Goal: Information Seeking & Learning: Learn about a topic

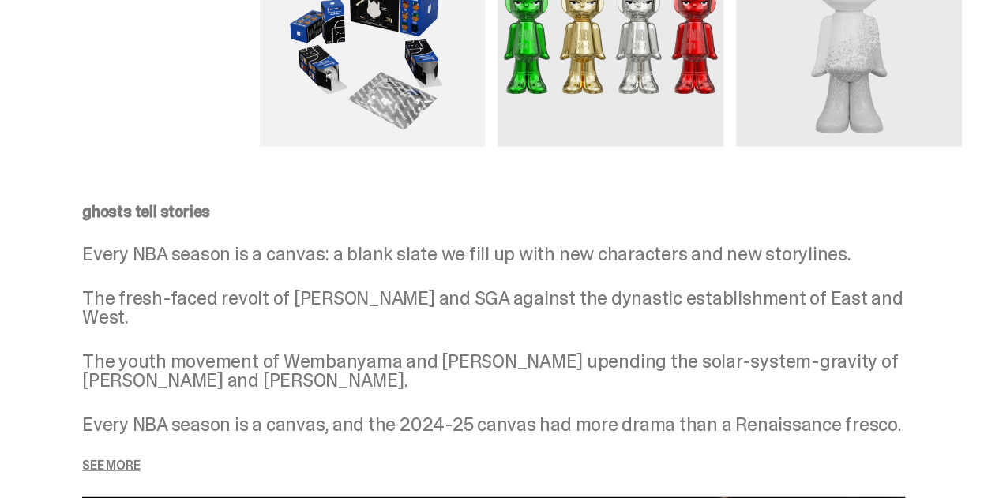
scroll to position [1500, 0]
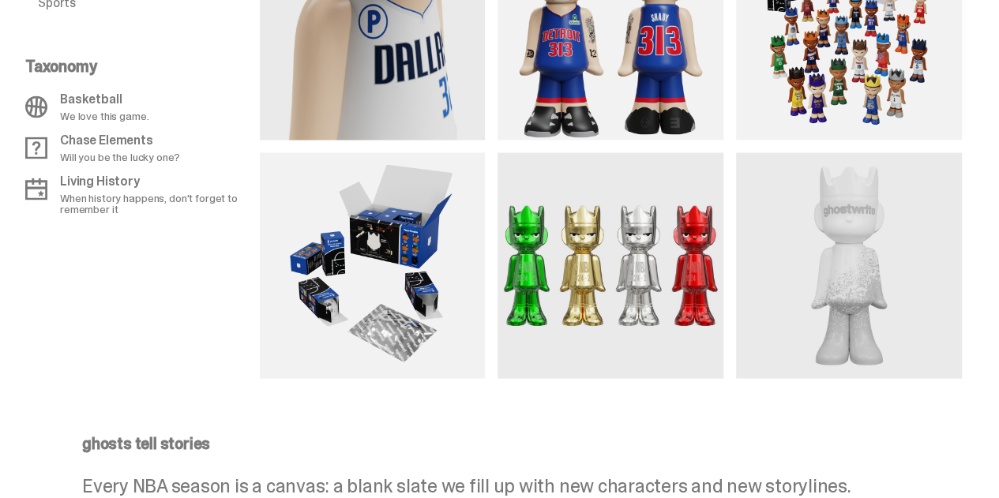
click at [632, 342] on img at bounding box center [610, 266] width 226 height 226
click at [628, 290] on img at bounding box center [610, 266] width 226 height 226
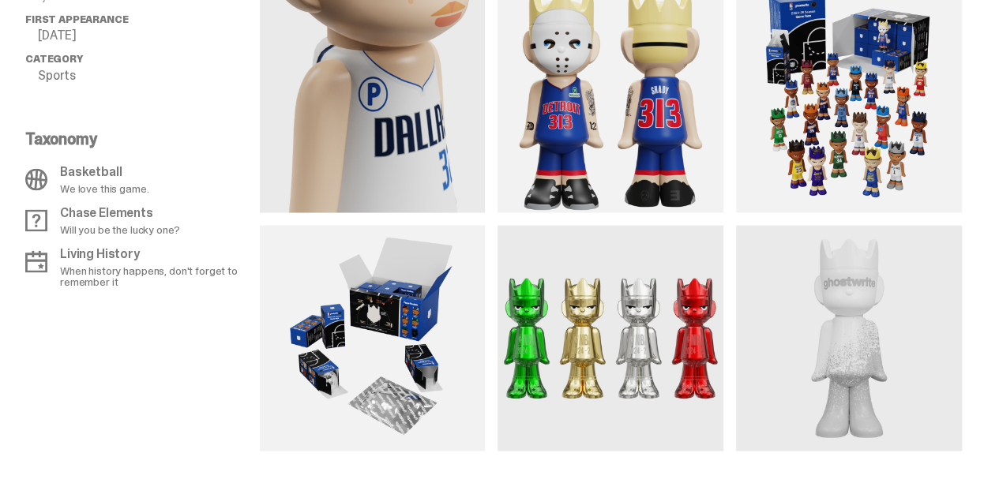
scroll to position [1263, 0]
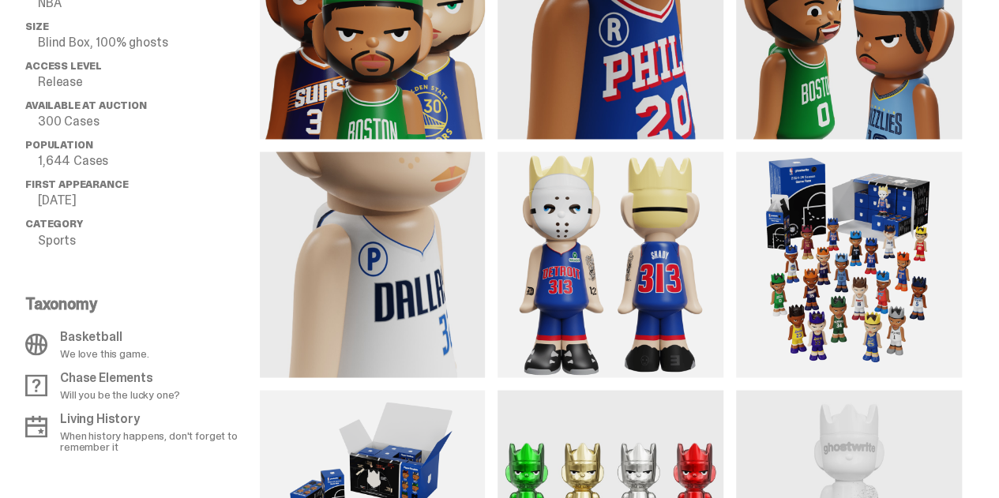
click at [394, 322] on img at bounding box center [373, 265] width 226 height 226
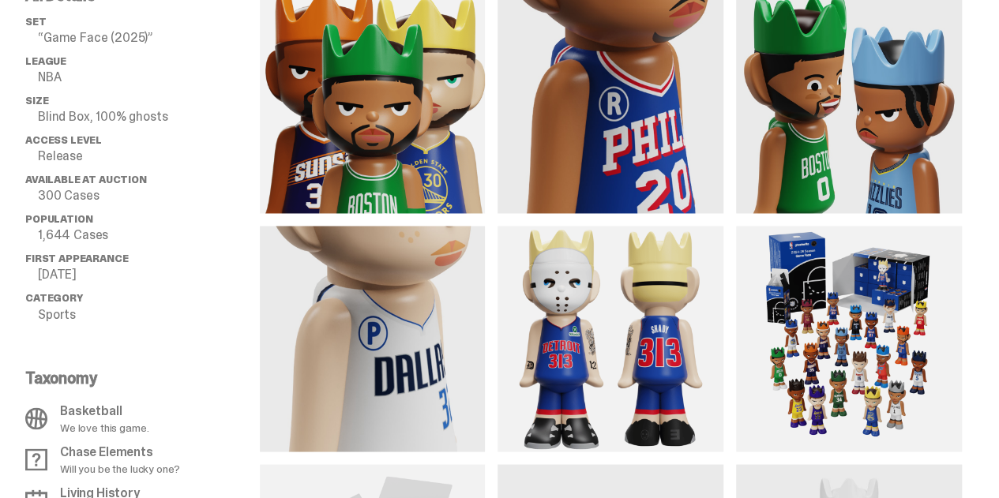
scroll to position [1105, 0]
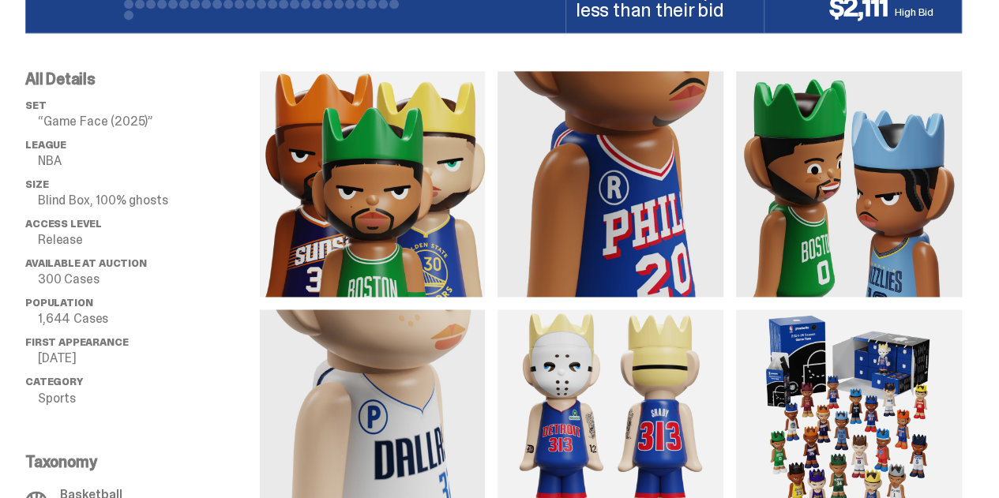
click at [367, 297] on img at bounding box center [373, 184] width 226 height 226
click at [363, 297] on img at bounding box center [373, 184] width 226 height 226
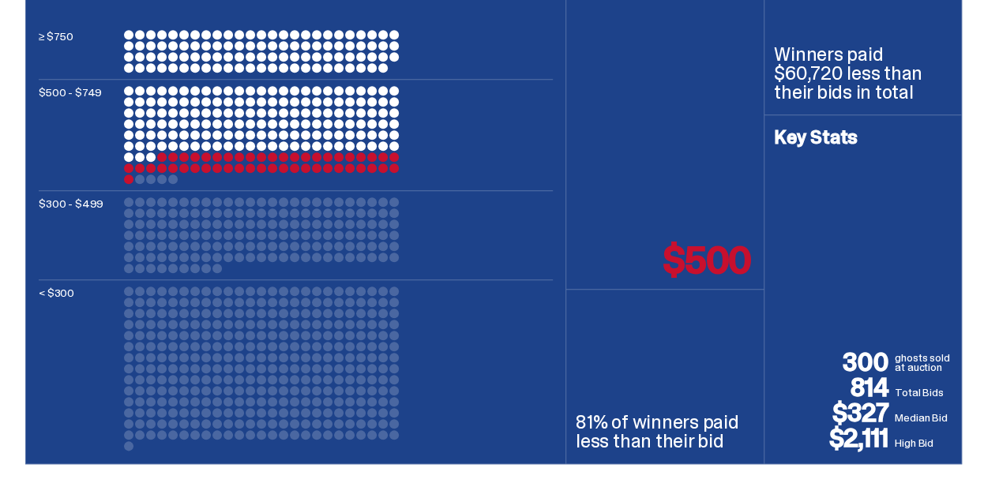
scroll to position [868, 0]
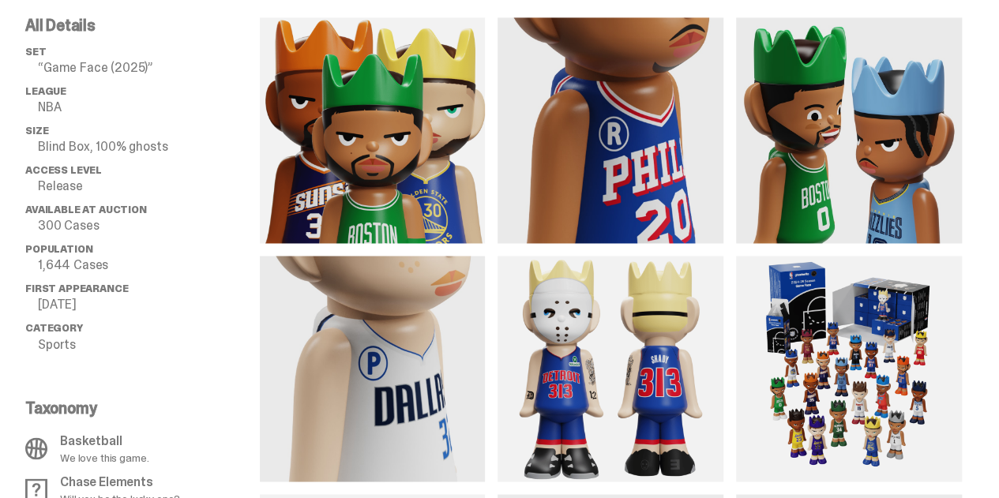
scroll to position [1184, 0]
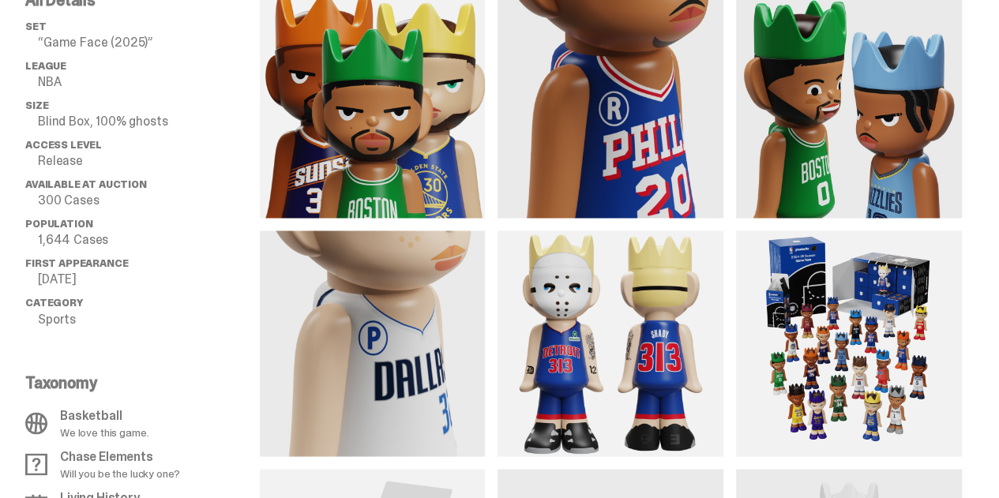
click at [402, 218] on img at bounding box center [373, 105] width 226 height 226
click at [411, 218] on img at bounding box center [373, 105] width 226 height 226
click at [144, 49] on p "“Game Face (2025)”" at bounding box center [149, 42] width 222 height 13
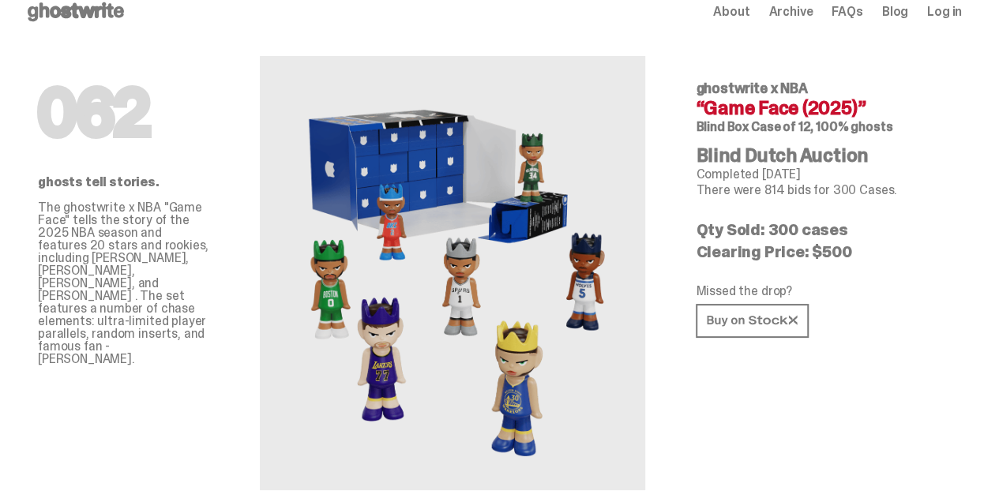
scroll to position [0, 0]
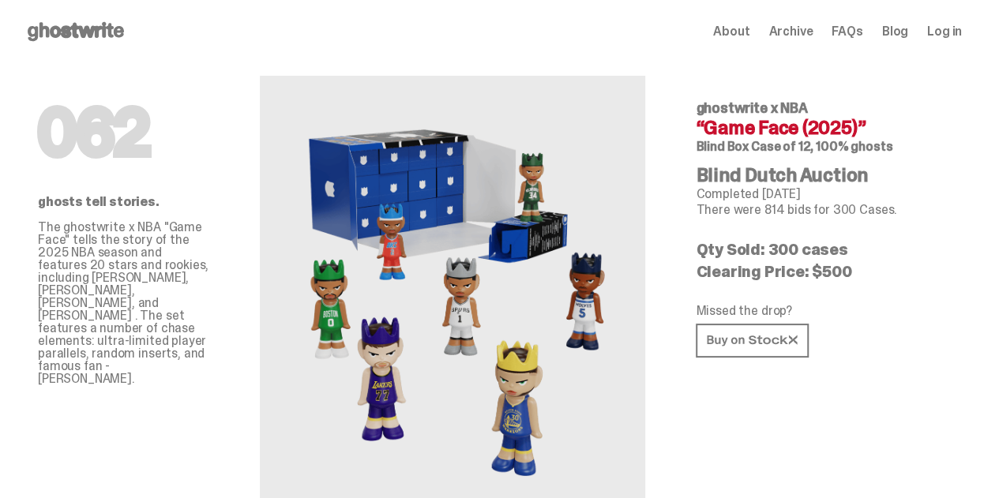
click at [119, 30] on icon at bounding box center [75, 31] width 101 height 25
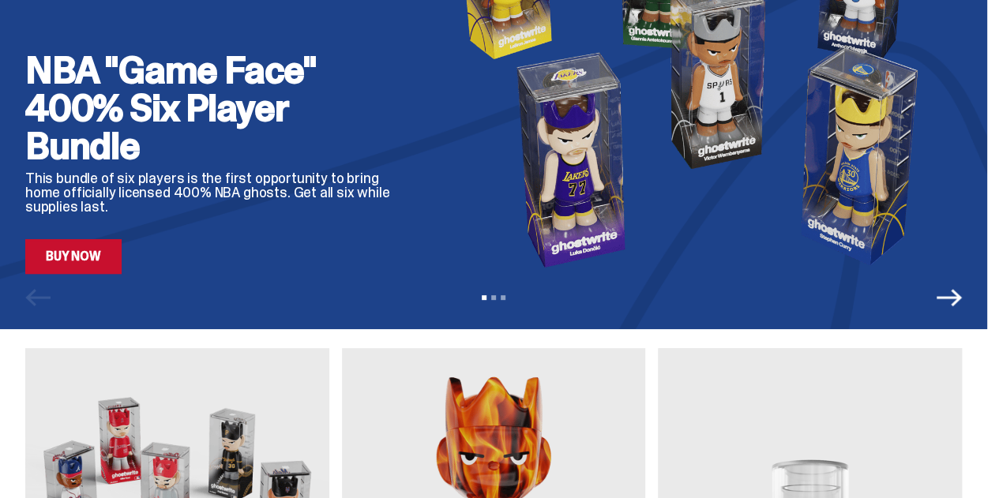
scroll to position [79, 0]
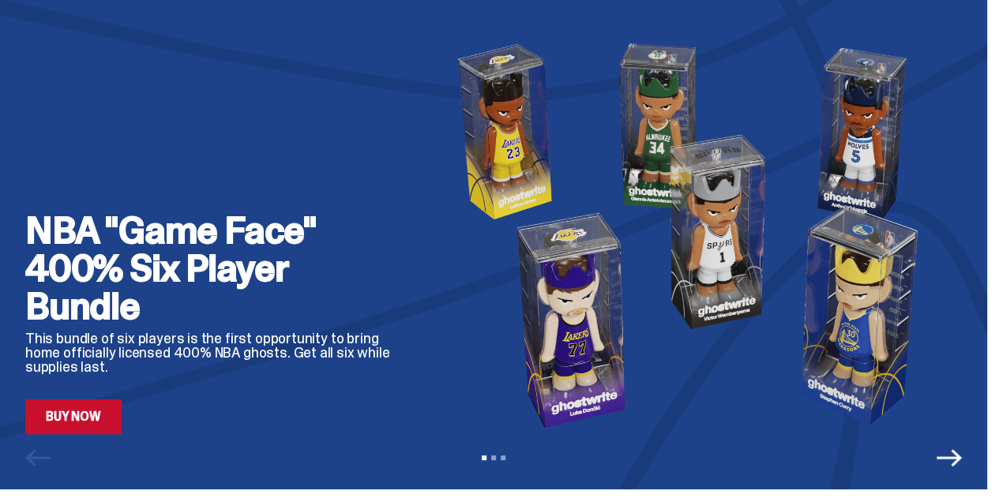
click at [115, 420] on link "Buy Now" at bounding box center [73, 416] width 96 height 35
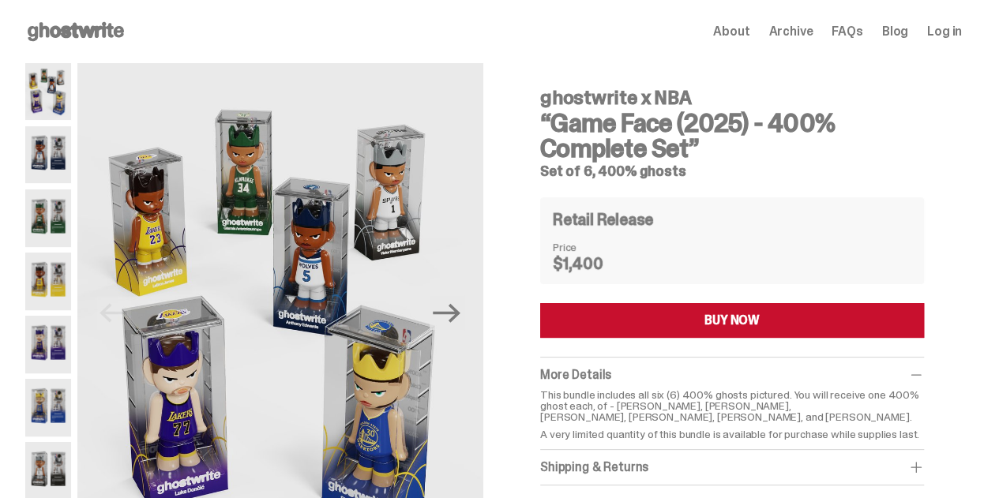
click at [52, 165] on img at bounding box center [48, 154] width 46 height 57
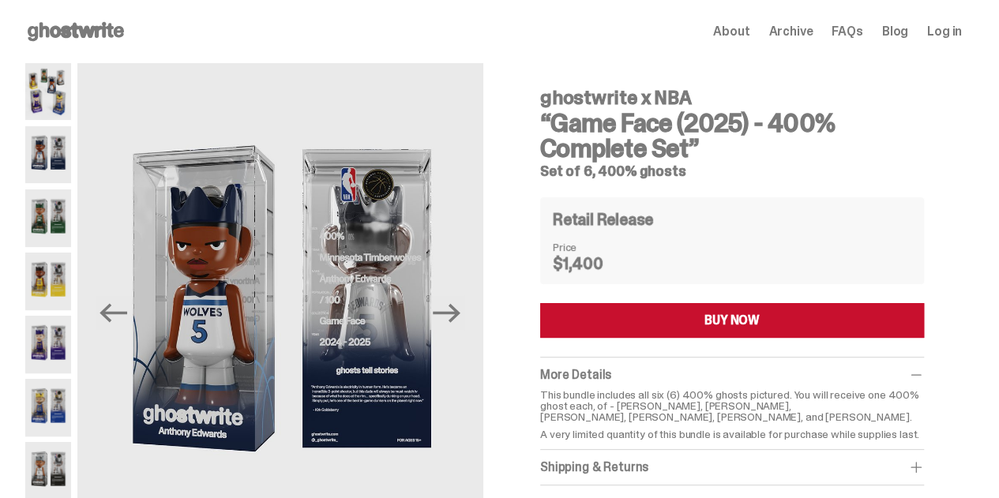
click at [68, 234] on img at bounding box center [48, 217] width 46 height 57
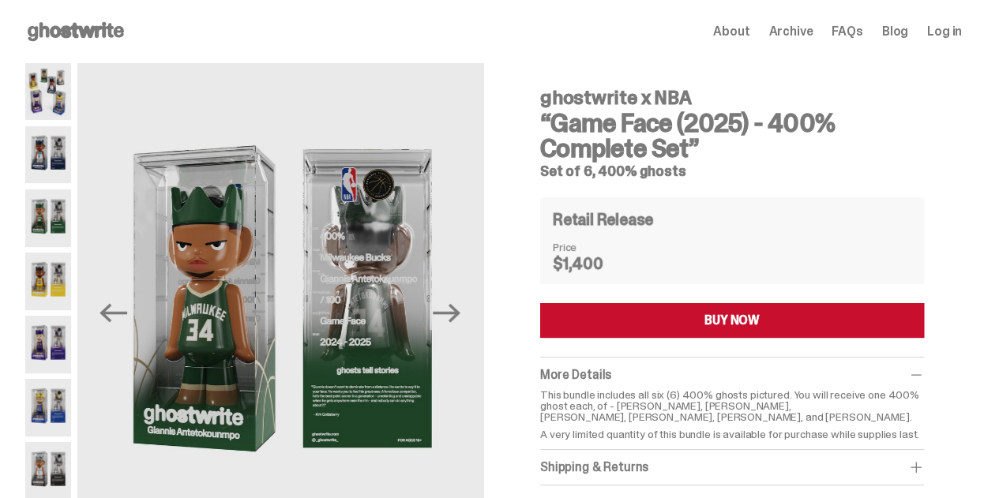
click at [62, 283] on img at bounding box center [48, 281] width 46 height 57
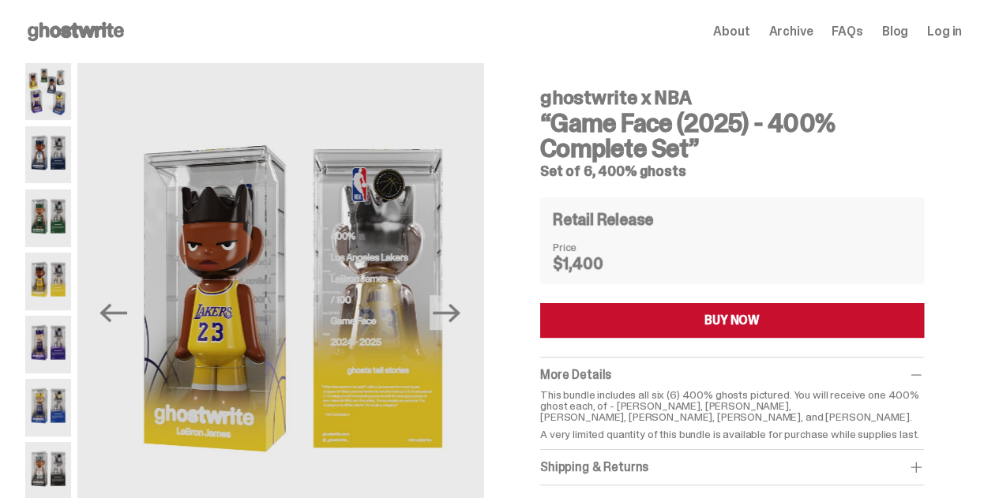
click at [71, 335] on img at bounding box center [48, 344] width 46 height 57
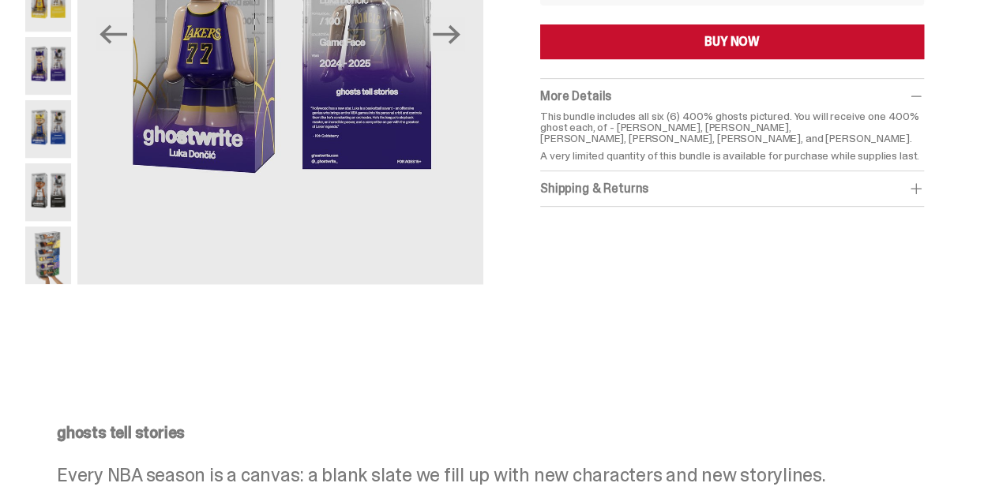
scroll to position [316, 0]
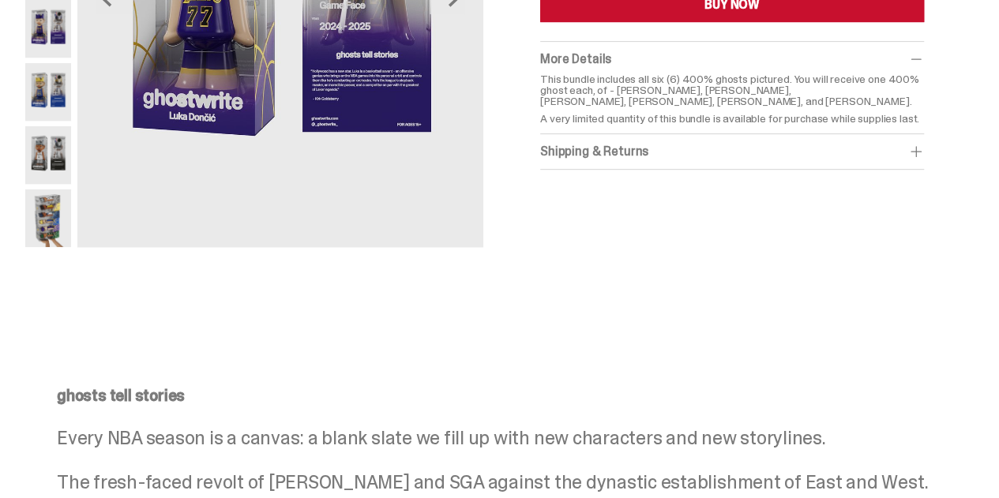
click at [69, 214] on img at bounding box center [48, 217] width 46 height 57
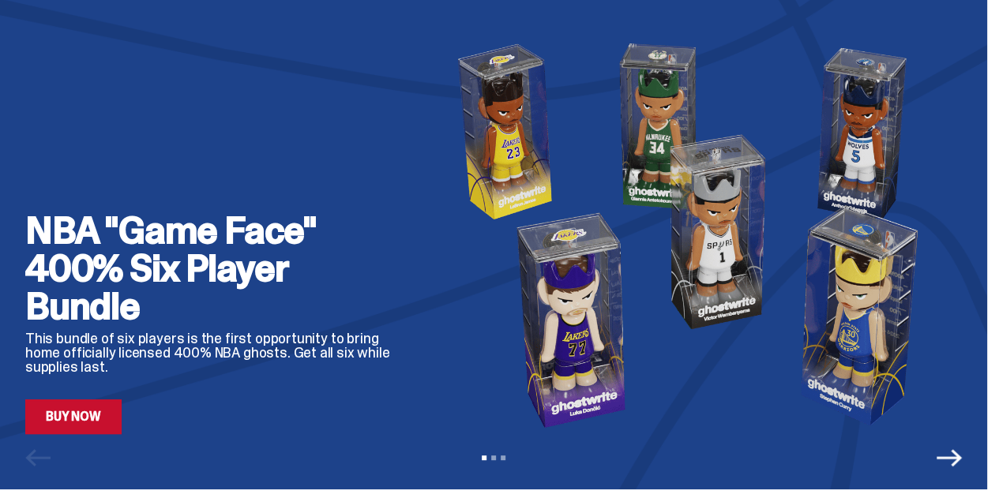
click at [954, 445] on icon "Next" at bounding box center [948, 457] width 25 height 25
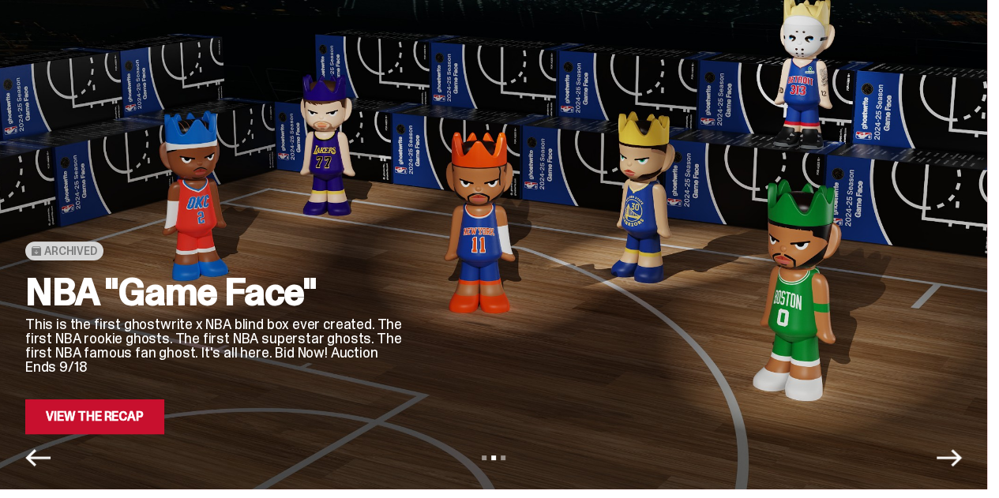
click at [954, 445] on icon "Next" at bounding box center [948, 457] width 25 height 25
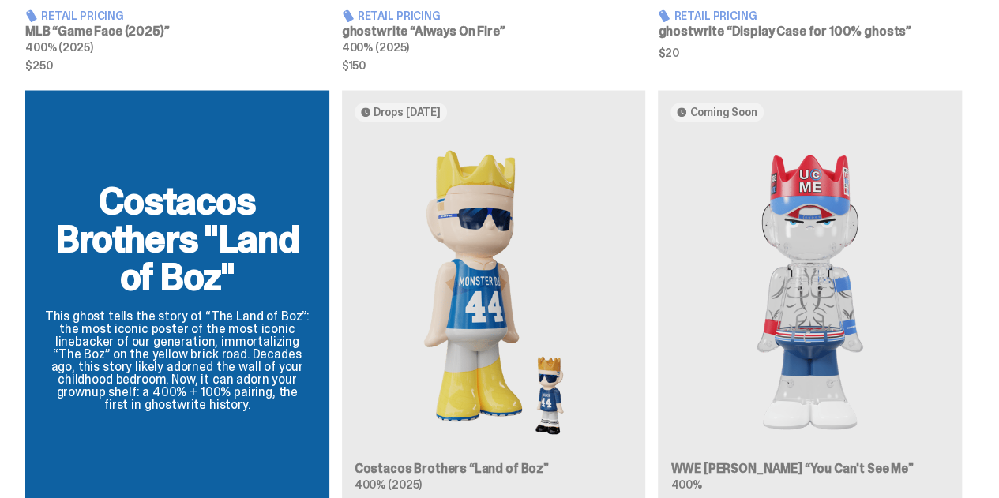
scroll to position [1105, 0]
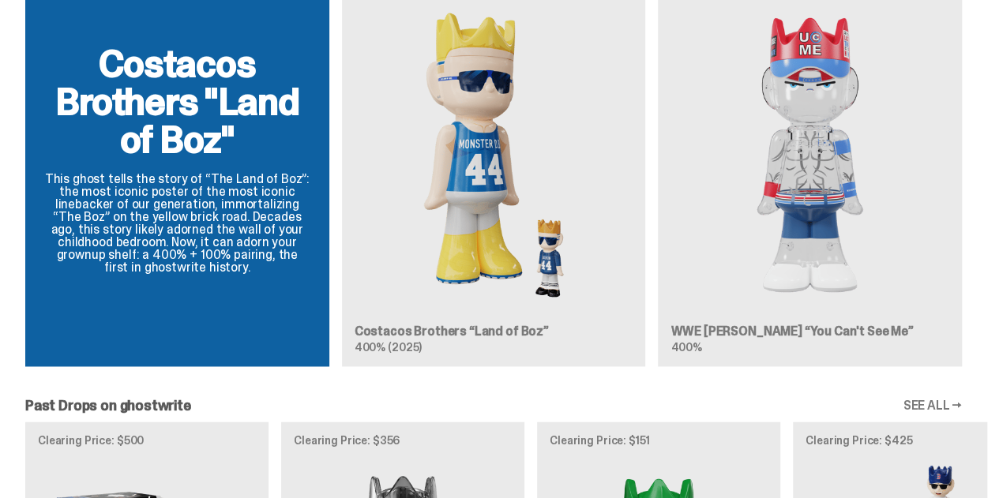
click at [790, 208] on div "Costacos Brothers "Land of Boz" This ghost tells the story of “The Land of Boz”…" at bounding box center [493, 166] width 987 height 426
click at [853, 36] on div "Costacos Brothers "Land of Boz" This ghost tells the story of “The Land of Boz”…" at bounding box center [493, 166] width 987 height 426
click at [715, 344] on div "Costacos Brothers "Land of Boz" This ghost tells the story of “The Land of Boz”…" at bounding box center [493, 166] width 987 height 426
click at [706, 336] on div "Costacos Brothers "Land of Boz" This ghost tells the story of “The Land of Boz”…" at bounding box center [493, 166] width 987 height 426
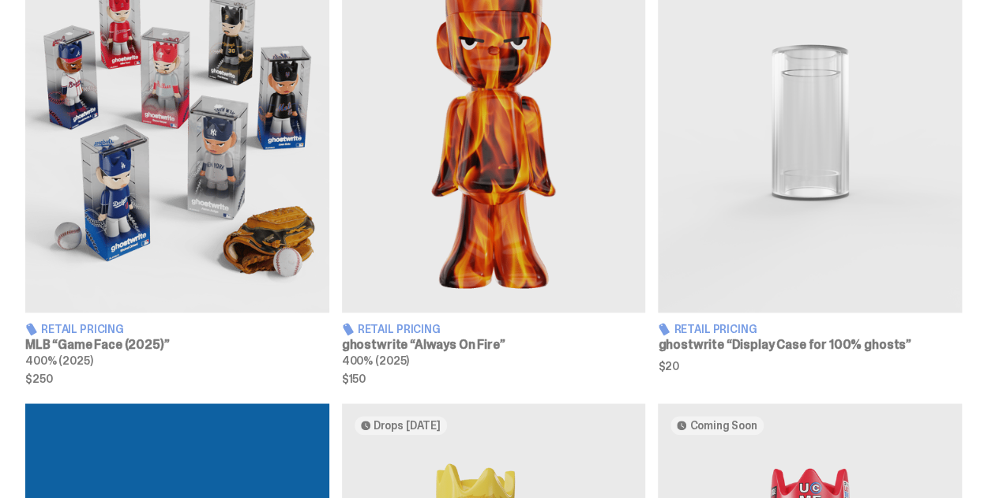
scroll to position [632, 0]
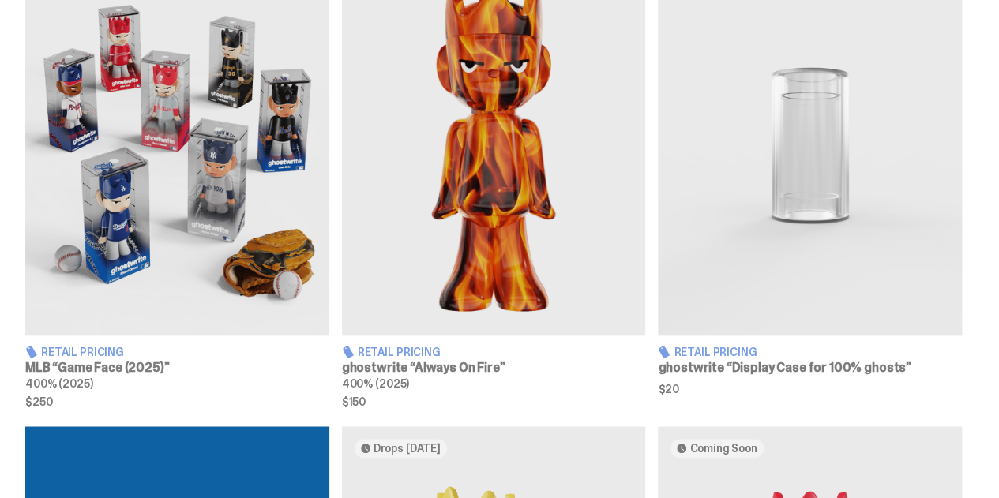
click at [199, 182] on img at bounding box center [177, 146] width 304 height 380
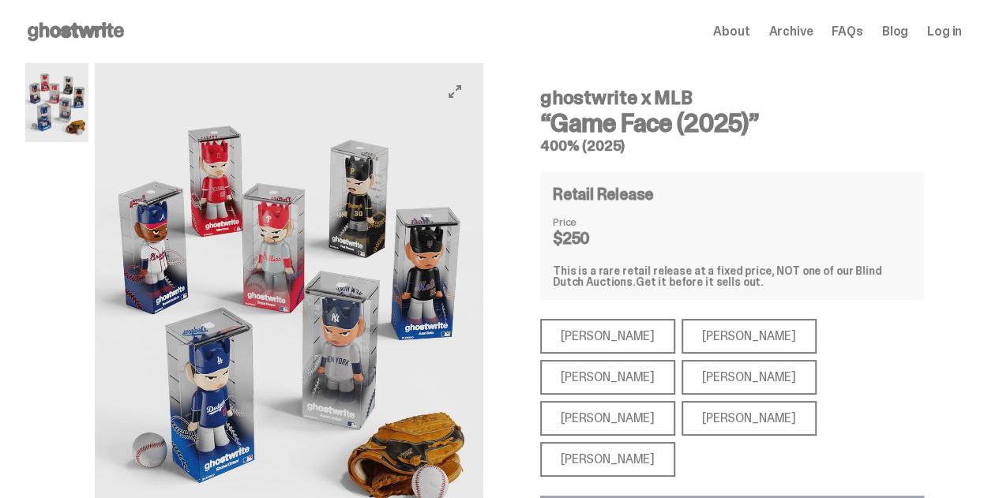
click at [306, 231] on img at bounding box center [289, 306] width 388 height 486
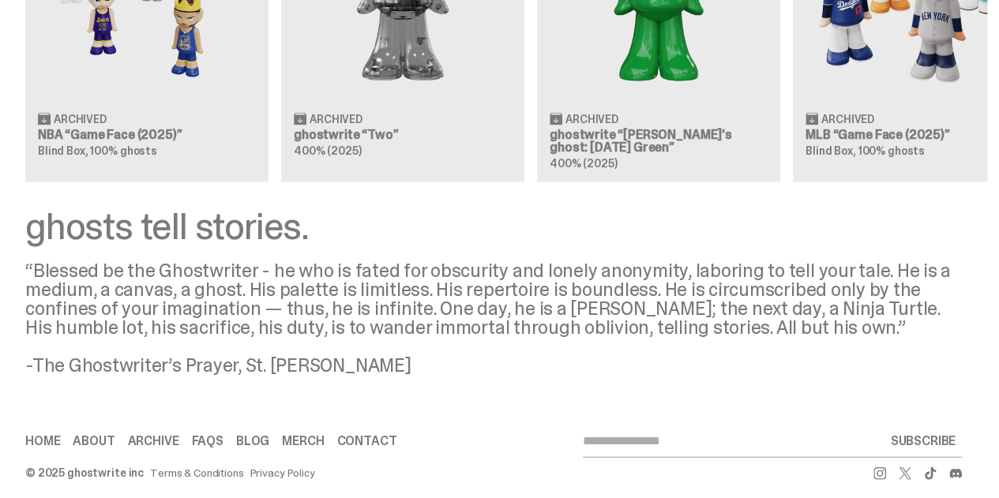
scroll to position [1579, 0]
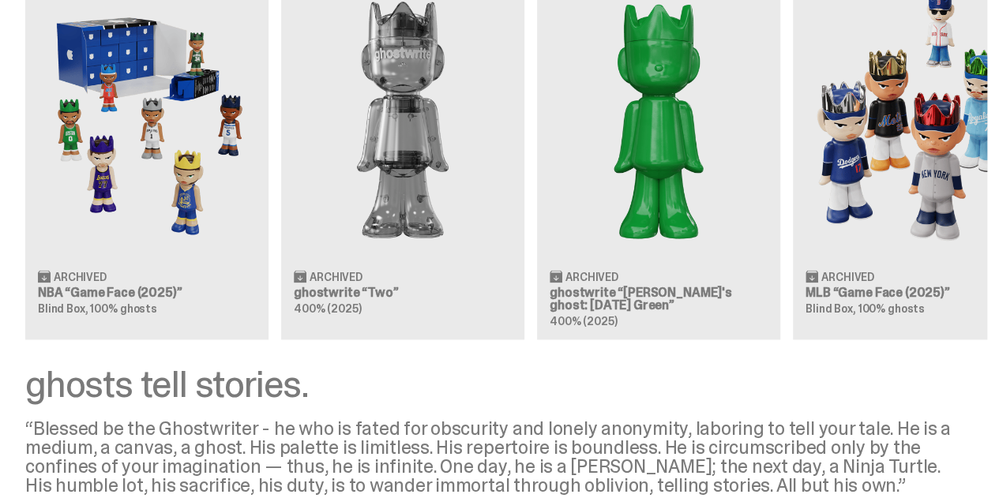
click at [902, 160] on div "Clearing Price: $500 Archived NBA “Game Face (2025)” Blind Box, 100% ghosts Cle…" at bounding box center [493, 144] width 987 height 392
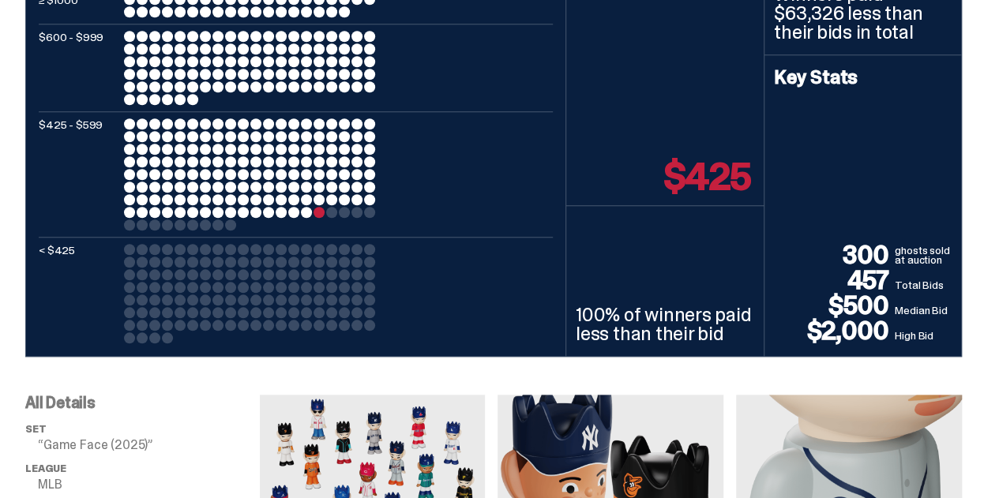
scroll to position [237, 0]
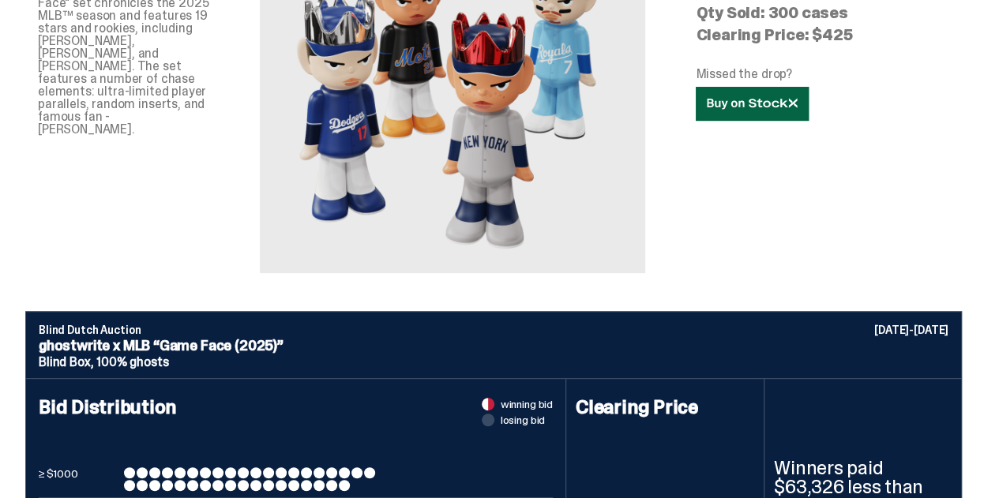
click at [797, 110] on icon at bounding box center [752, 104] width 91 height 12
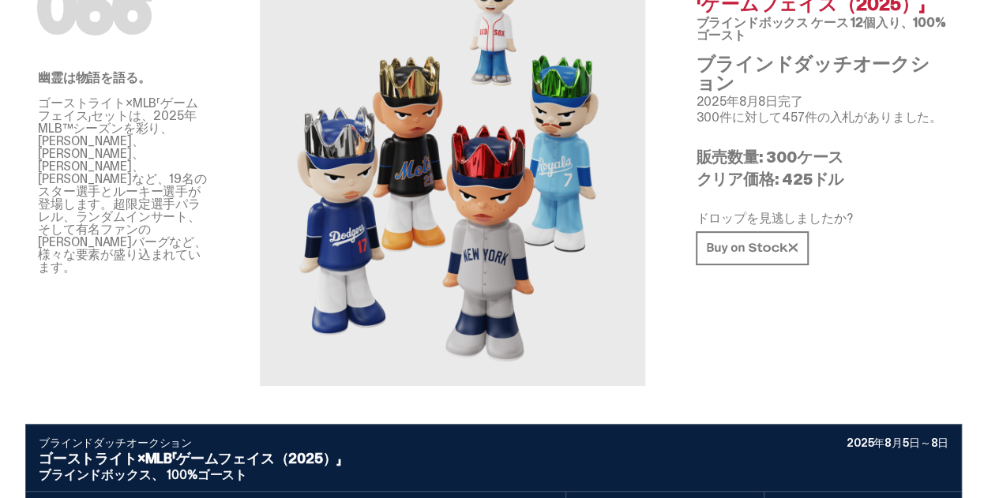
scroll to position [45, 0]
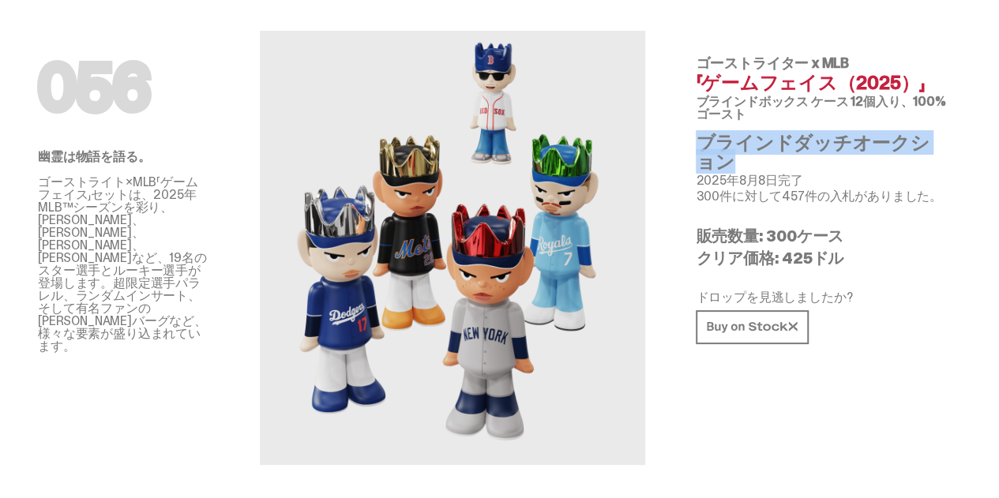
drag, startPoint x: 818, startPoint y: 206, endPoint x: 928, endPoint y: 221, distance: 111.5
click at [928, 221] on div "056 ゴーストライター x MLB 「ゲームフェイス（2025）」 ブラインドボックス ケース 12個入り、100%ゴースト ブラインドダッチオークション …" at bounding box center [822, 241] width 304 height 447
copy font "ブラインドダッチオークション"
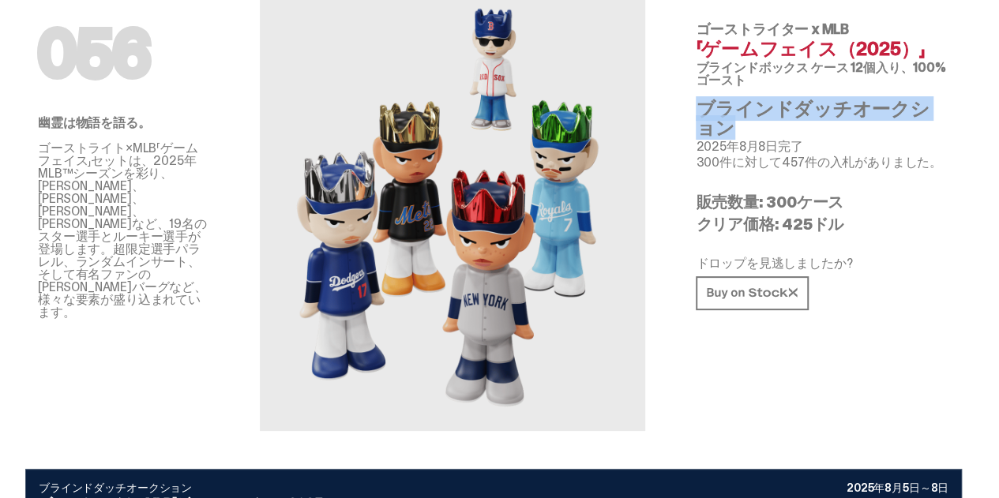
drag, startPoint x: 943, startPoint y: 301, endPoint x: 796, endPoint y: 317, distance: 147.7
click at [797, 312] on div "056 ゴーストライター x MLB 「ゲームフェイス（2025）」 ブラインドボックス ケース 12個入り、100%ゴースト ブラインドダッチオークション …" at bounding box center [822, 207] width 304 height 447
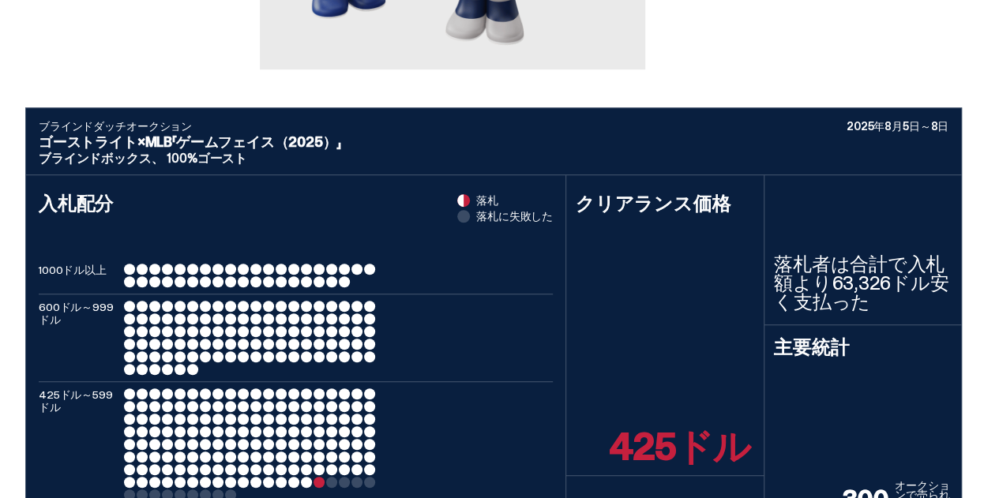
scroll to position [0, 0]
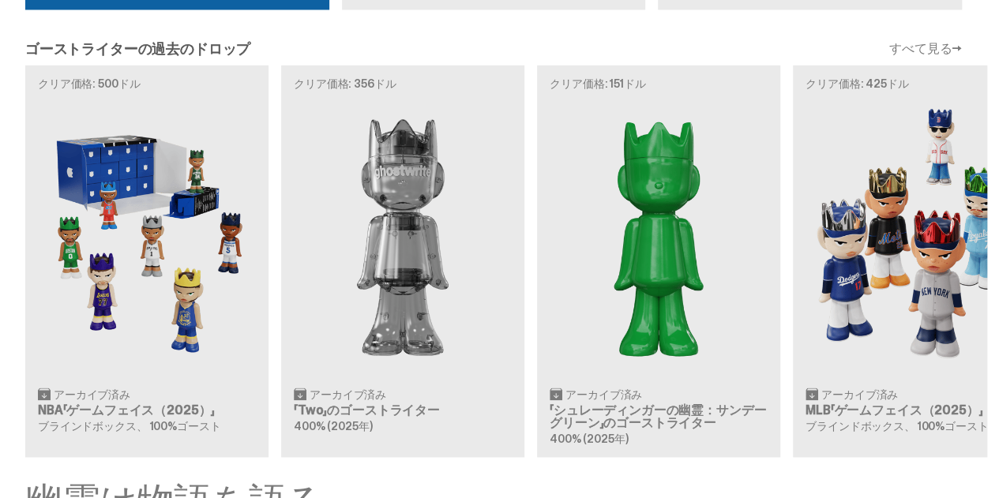
scroll to position [1573, 0]
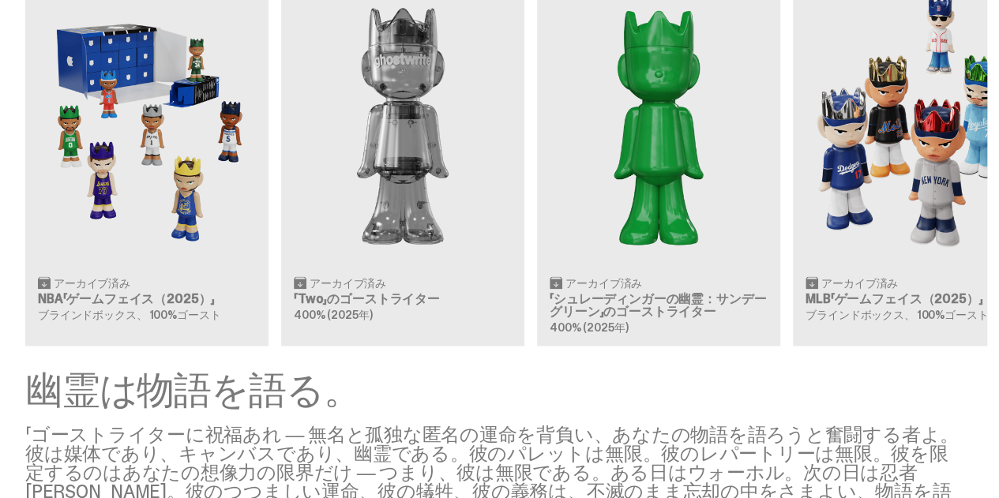
click at [167, 182] on div "クリア価格: 500ドル アーカイブ済み NBA「ゲームフェイス（2025）」 ブラインドボックス、 100%ゴースト クリア価格: 356ドル アーカイブ済…" at bounding box center [493, 150] width 987 height 392
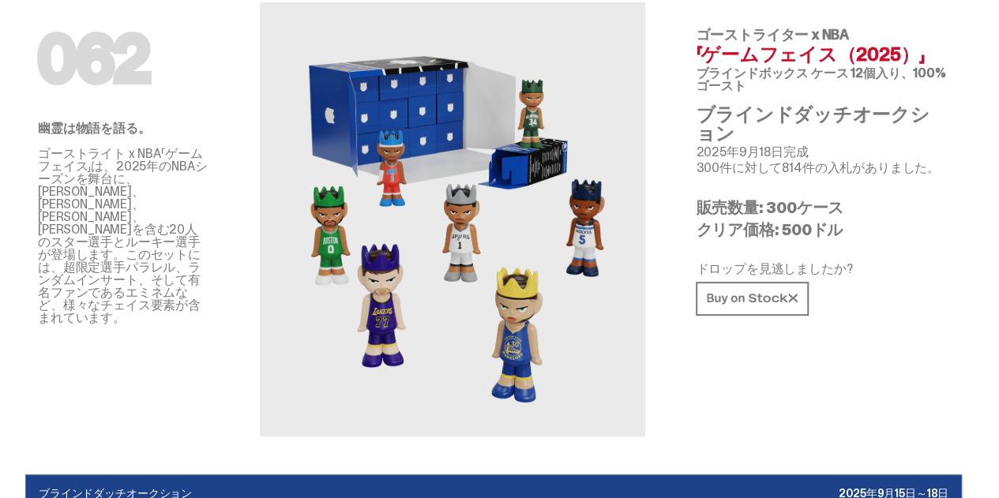
scroll to position [158, 0]
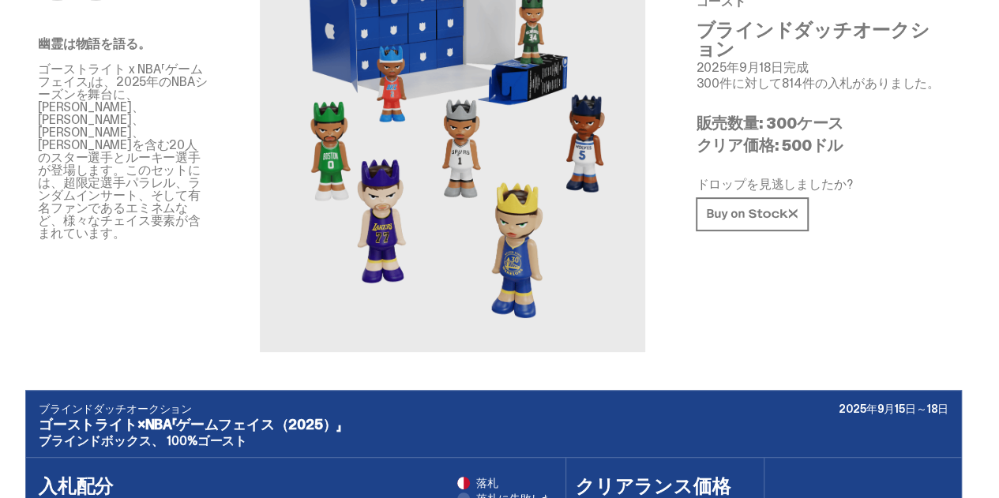
click at [842, 156] on font "クリア価格: 500ドル" at bounding box center [769, 145] width 147 height 21
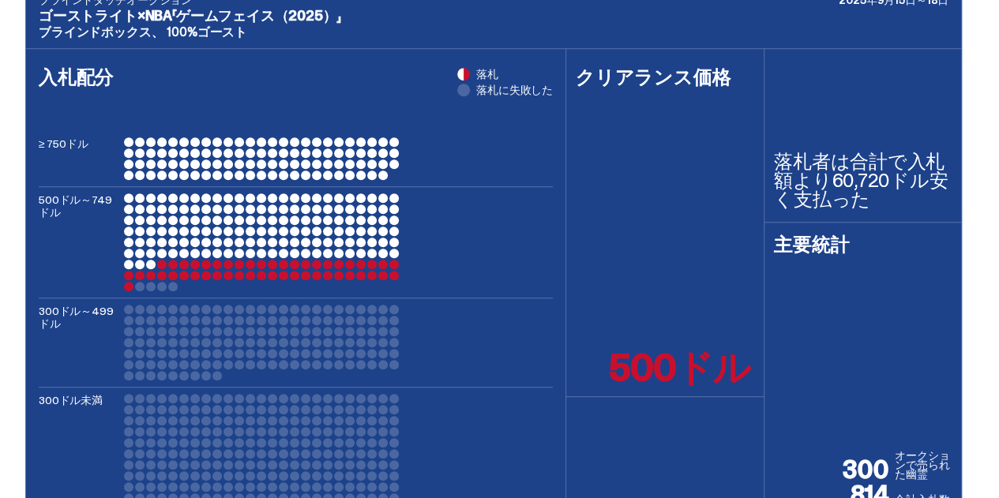
scroll to position [553, 0]
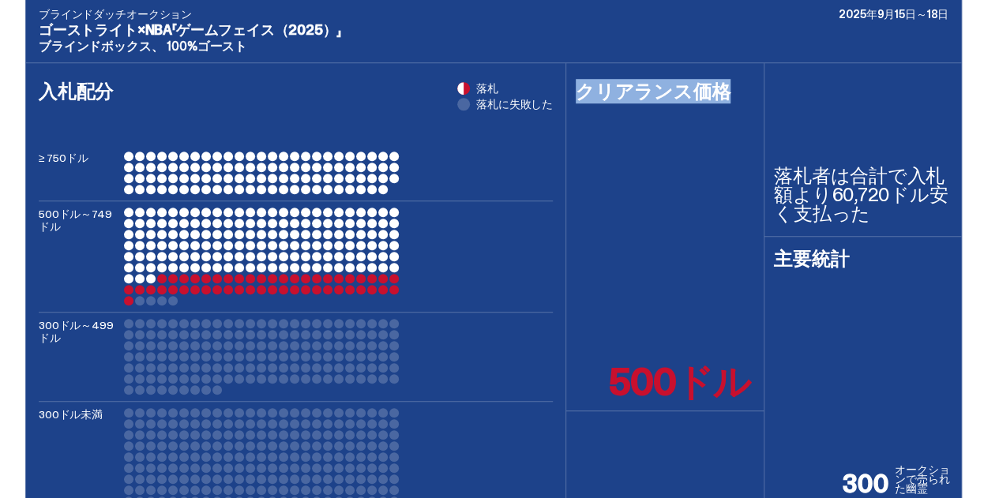
drag, startPoint x: 568, startPoint y: 249, endPoint x: 704, endPoint y: 300, distance: 144.9
click at [711, 296] on div "クリアランス価格 500ドル" at bounding box center [664, 237] width 197 height 348
click at [981, 157] on div "ブラインドダッチオークション 2025年9月15日～18日 ゴーストライト×NBA「ゲームフェイス（2025）」 ブラインドボックス、 100%ゴースト 入札…" at bounding box center [493, 290] width 987 height 591
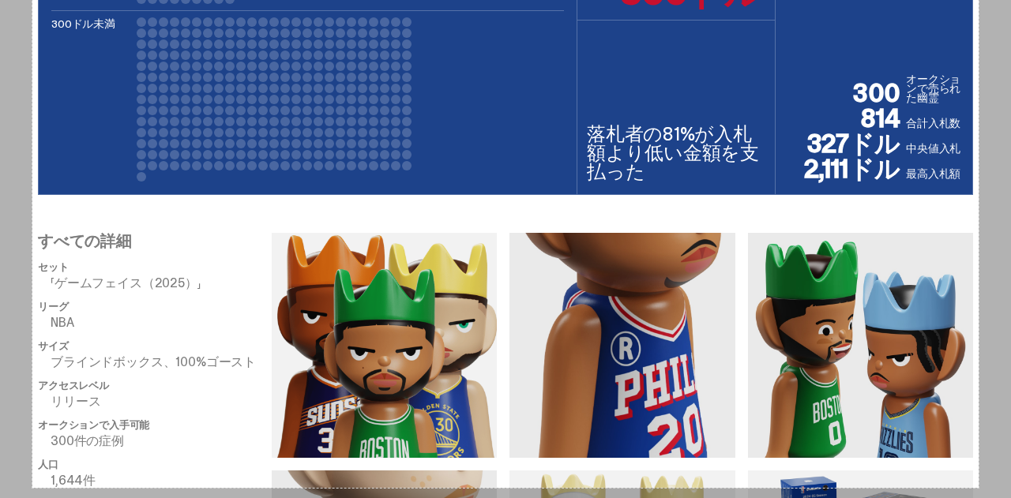
scroll to position [1061, 0]
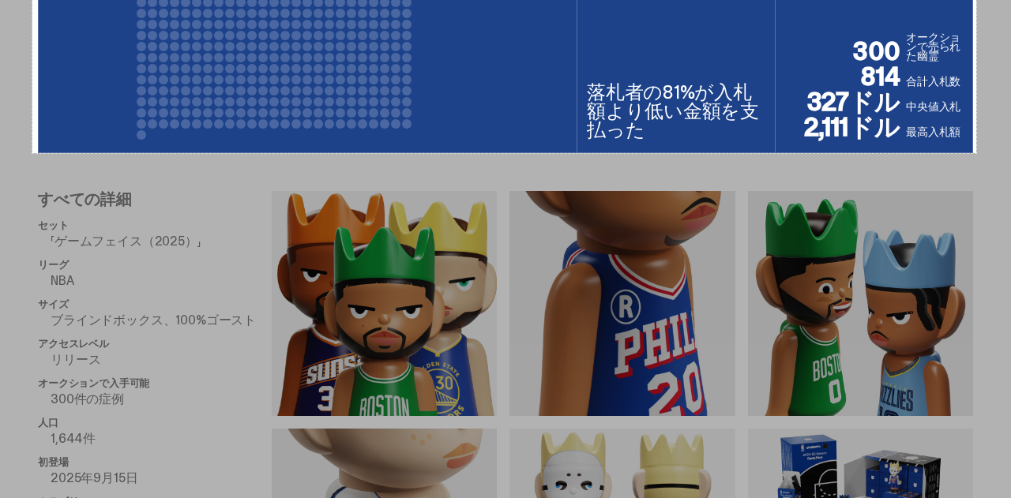
drag, startPoint x: 32, startPoint y: 66, endPoint x: 976, endPoint y: 153, distance: 947.5
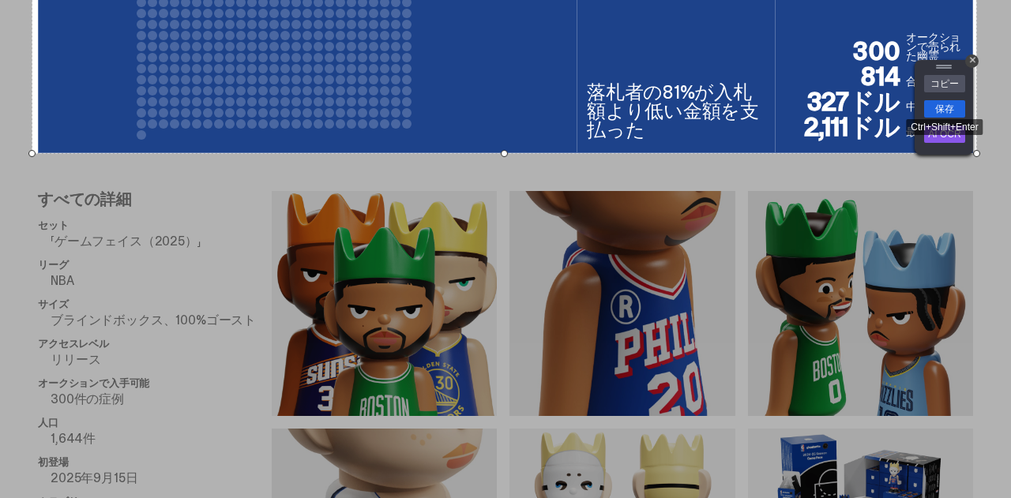
click at [951, 104] on link "保存" at bounding box center [944, 108] width 41 height 17
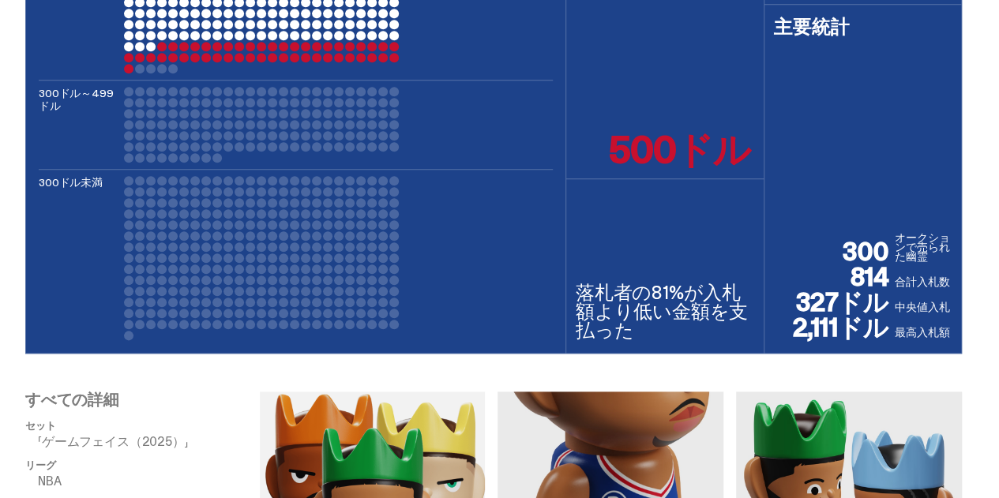
scroll to position [716, 0]
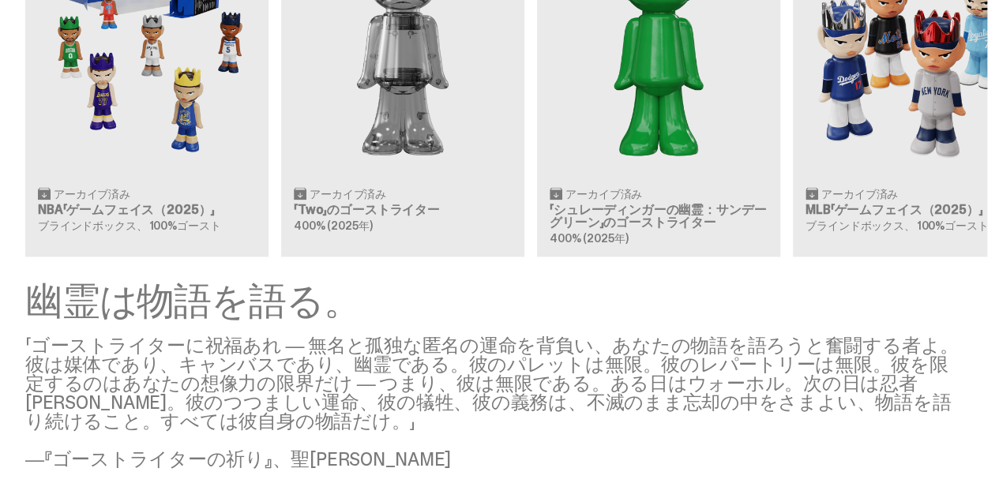
scroll to position [1573, 0]
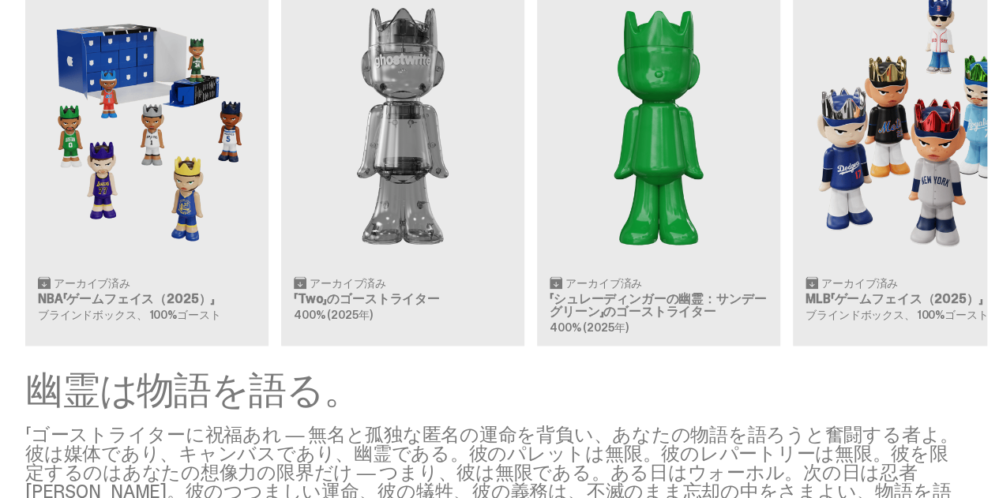
click at [854, 171] on div "クリア価格: 500ドル アーカイブ済み NBA「ゲームフェイス（2025）」 ブラインドボックス、 100%ゴースト クリア価格: 356ドル アーカイブ済…" at bounding box center [493, 150] width 987 height 392
